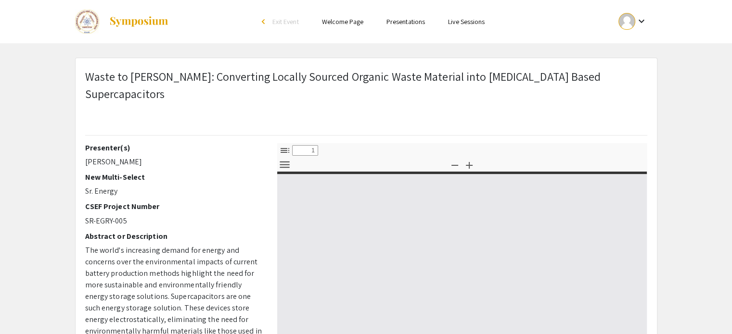
select select "custom"
type input "0"
select select "custom"
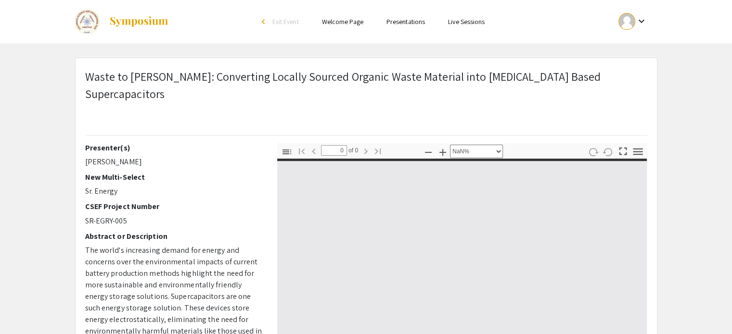
scroll to position [248, 0]
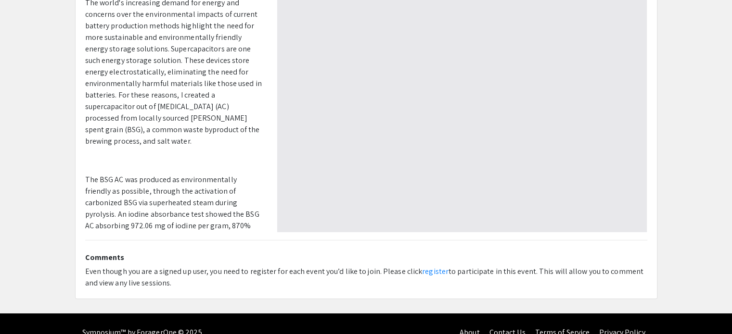
type input "1"
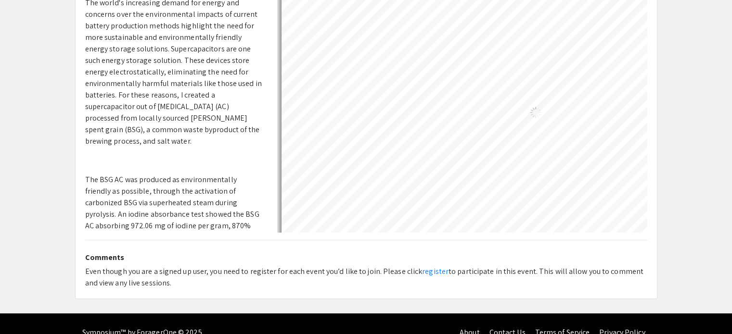
select select "page-width"
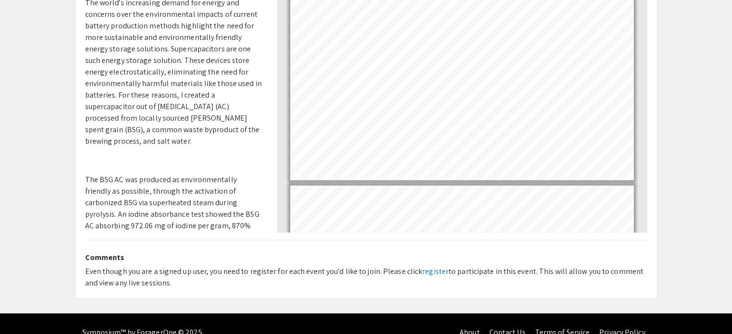
scroll to position [0, 0]
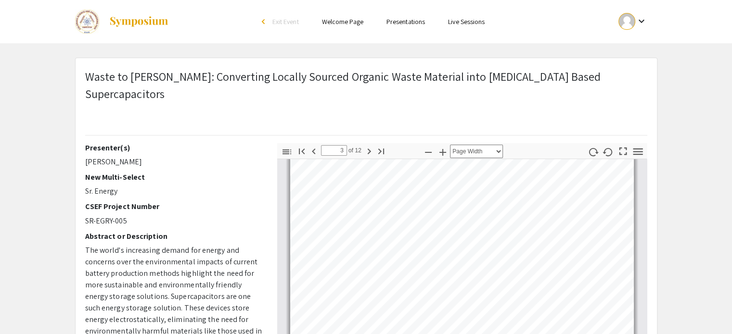
type input "4"
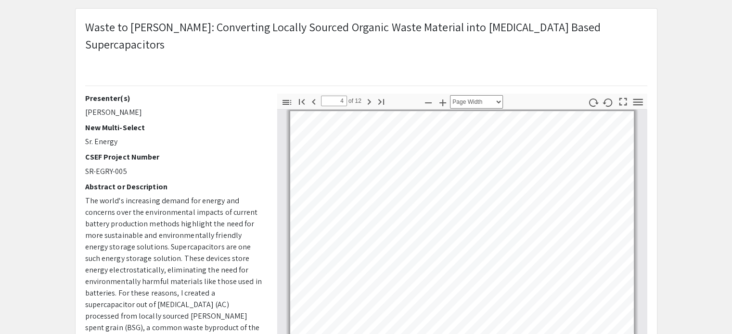
scroll to position [56, 0]
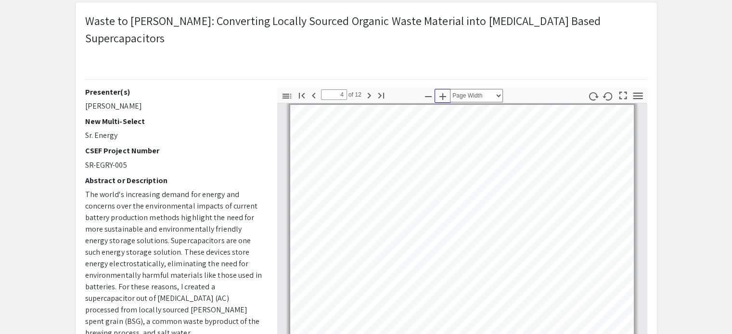
click at [440, 91] on icon "button" at bounding box center [443, 97] width 12 height 12
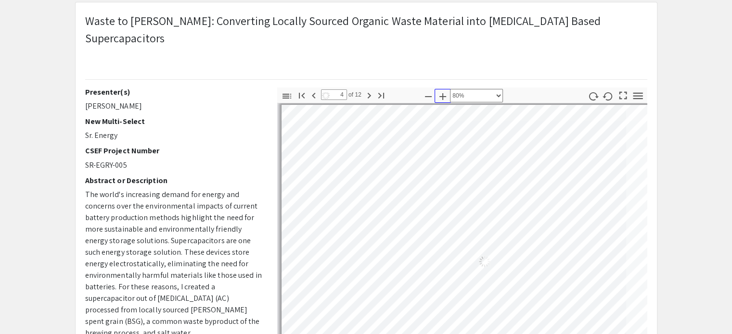
click at [440, 91] on icon "button" at bounding box center [443, 97] width 12 height 12
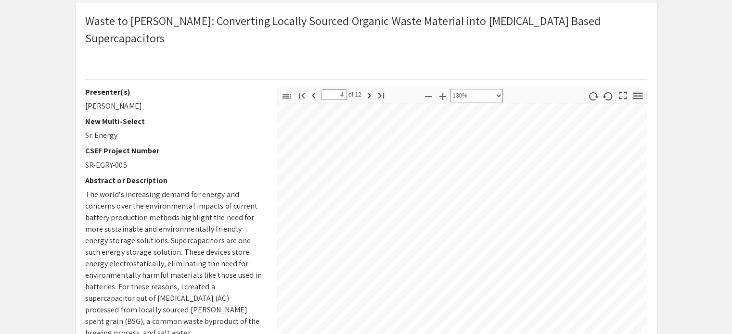
scroll to position [1742, 51]
click at [445, 91] on icon "button" at bounding box center [443, 97] width 12 height 12
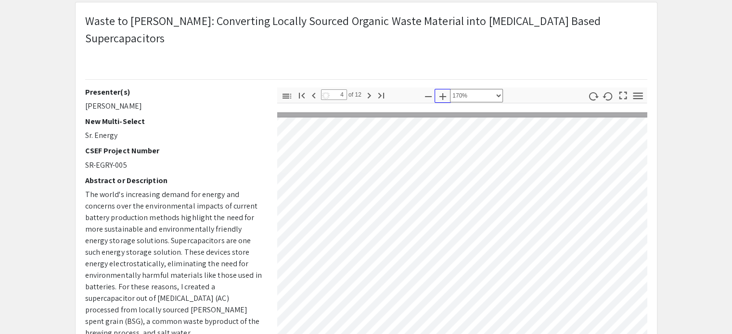
click at [445, 91] on icon "button" at bounding box center [443, 97] width 12 height 12
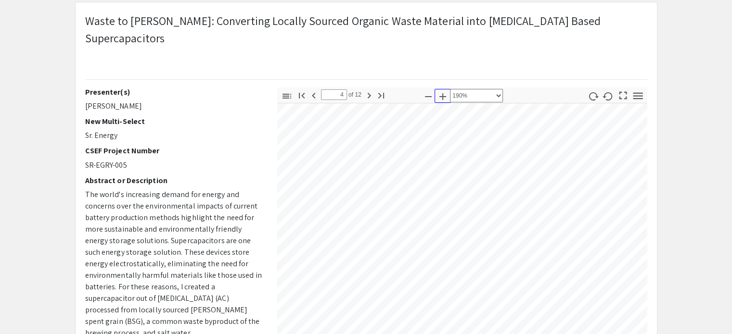
click at [445, 91] on icon "button" at bounding box center [443, 97] width 12 height 12
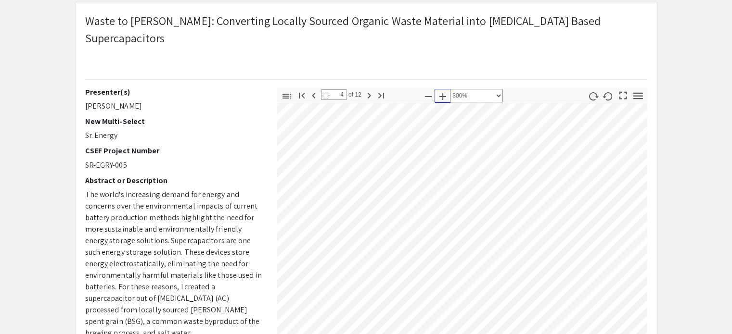
click at [445, 91] on icon "button" at bounding box center [443, 97] width 12 height 12
click at [425, 91] on icon "button" at bounding box center [428, 97] width 12 height 12
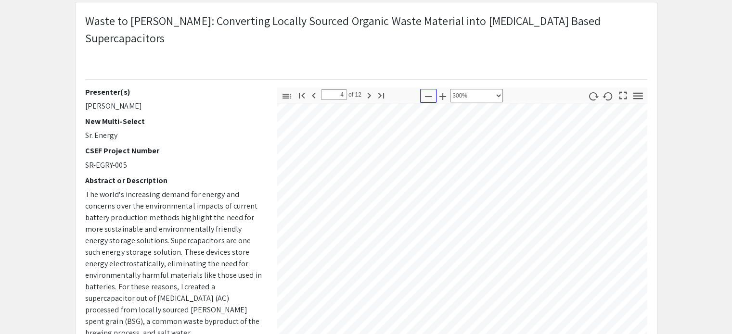
click at [425, 91] on icon "button" at bounding box center [428, 97] width 12 height 12
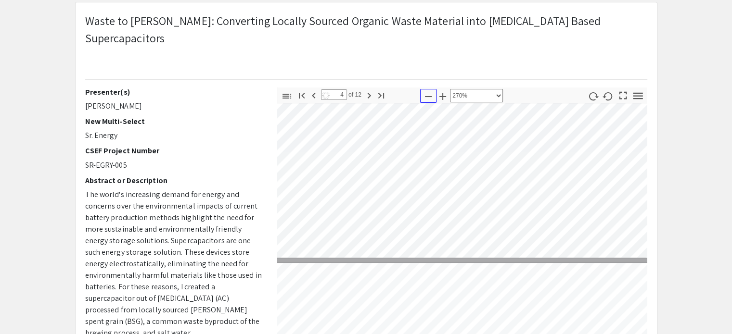
click at [425, 91] on icon "button" at bounding box center [428, 97] width 12 height 12
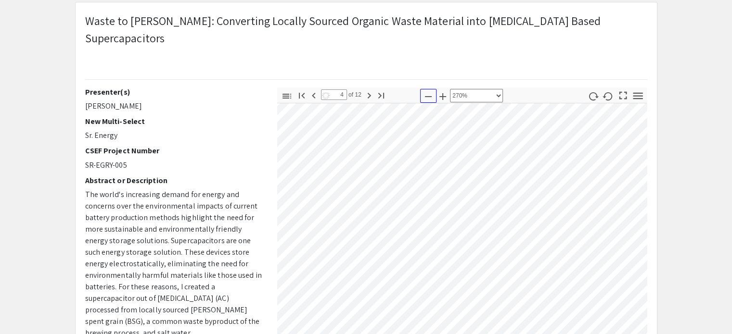
click at [425, 91] on icon "button" at bounding box center [428, 97] width 12 height 12
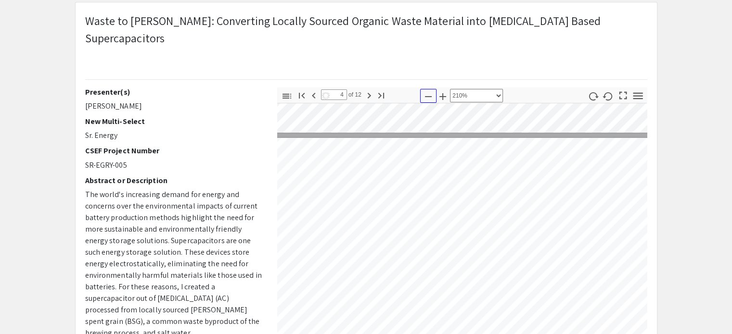
click at [425, 91] on icon "button" at bounding box center [428, 97] width 12 height 12
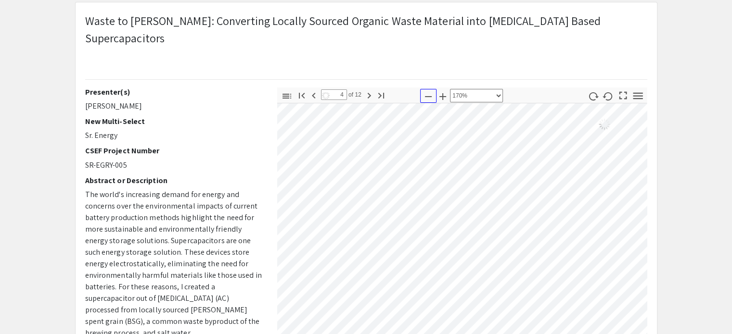
click at [425, 91] on icon "button" at bounding box center [428, 97] width 12 height 12
click at [551, 264] on div "Toggle Sidebar Find Go to First Page Previous 4 of 12 Next Go to Last Page Zoom…" at bounding box center [462, 256] width 370 height 337
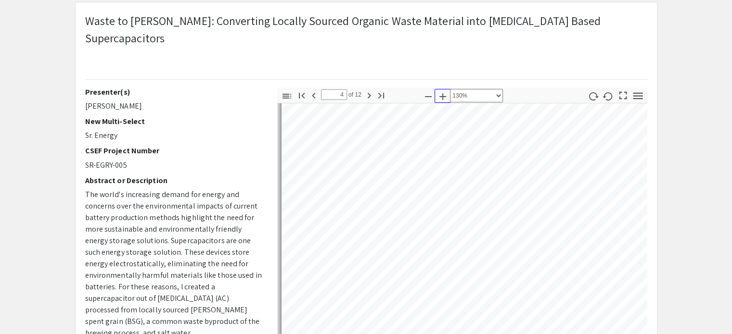
click at [446, 91] on icon "button" at bounding box center [443, 97] width 12 height 12
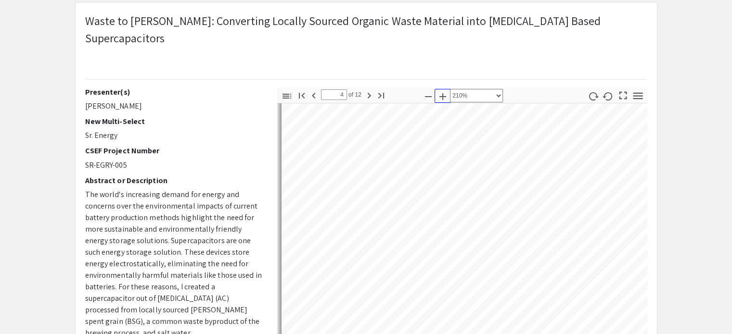
click at [446, 91] on icon "button" at bounding box center [443, 97] width 12 height 12
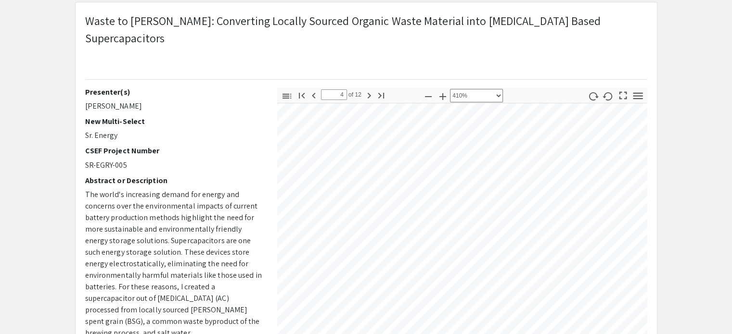
scroll to position [5785, 688]
select select "1"
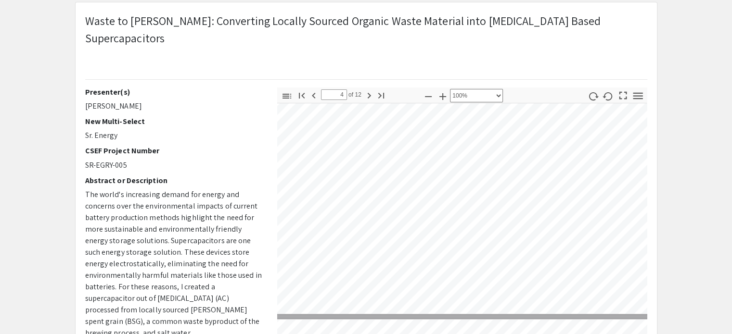
scroll to position [1357, 0]
